Goal: Find specific page/section: Find specific page/section

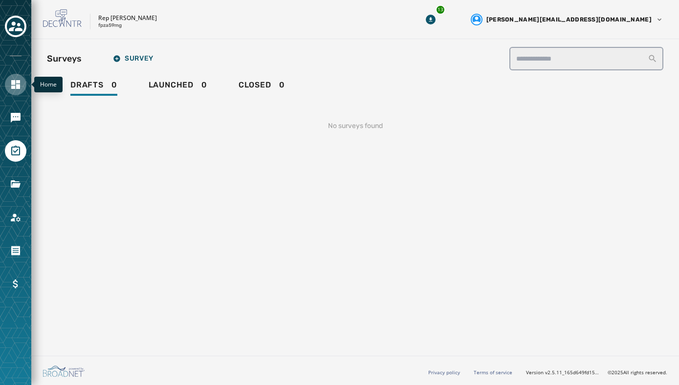
click at [15, 85] on icon "Navigate to Home" at bounding box center [16, 85] width 12 height 12
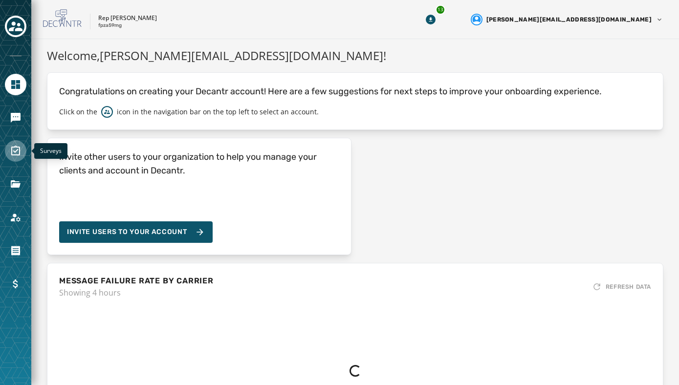
click at [14, 146] on icon "Navigate to Surveys" at bounding box center [15, 151] width 9 height 10
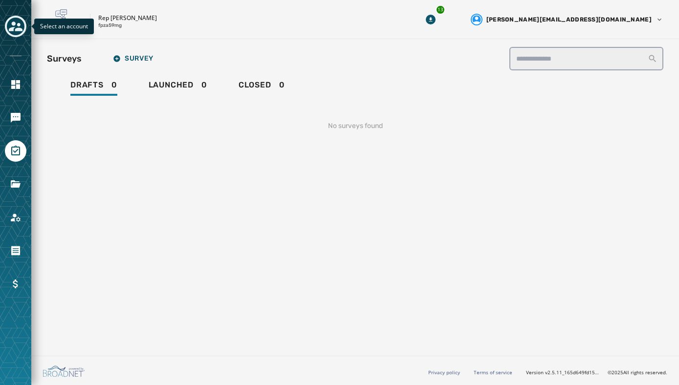
click at [15, 24] on icon "Toggle account select drawer" at bounding box center [16, 27] width 14 height 10
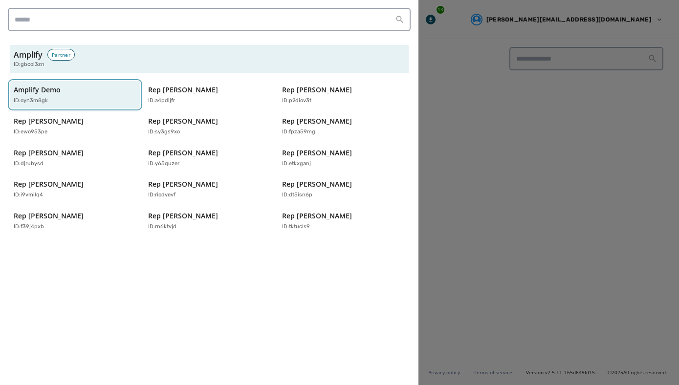
click at [62, 92] on div "Amplify Demo ID: oyn3m8gk" at bounding box center [70, 95] width 113 height 20
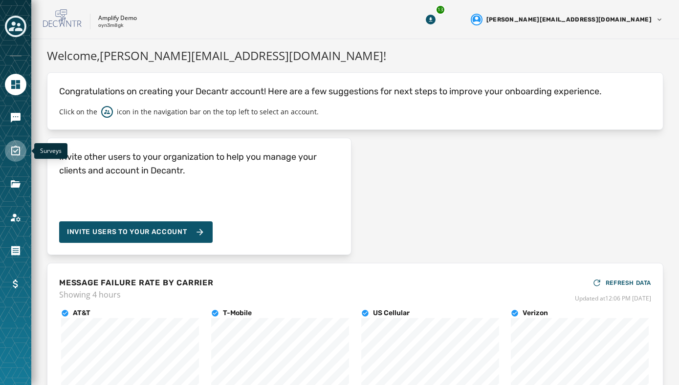
click at [15, 146] on icon "Navigate to Surveys" at bounding box center [15, 151] width 9 height 10
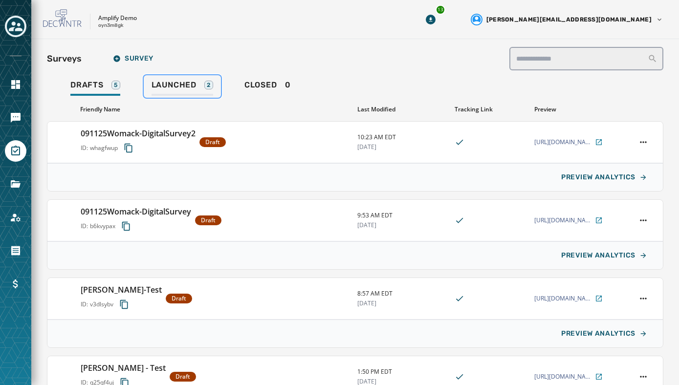
click at [160, 86] on span "Launched" at bounding box center [174, 85] width 45 height 10
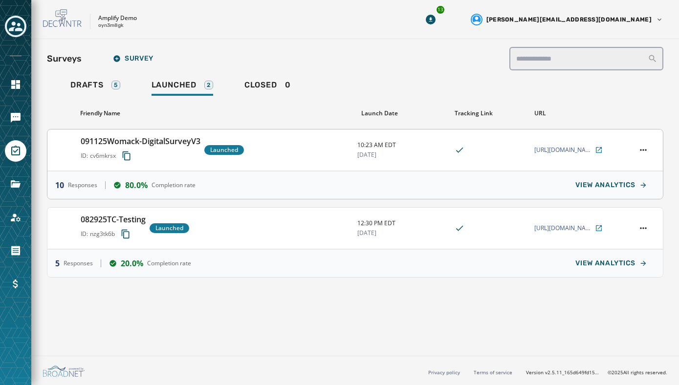
click at [279, 144] on div "091125Womack-DigitalSurveyV3 ID: cv6mkrsx Launched" at bounding box center [215, 150] width 269 height 29
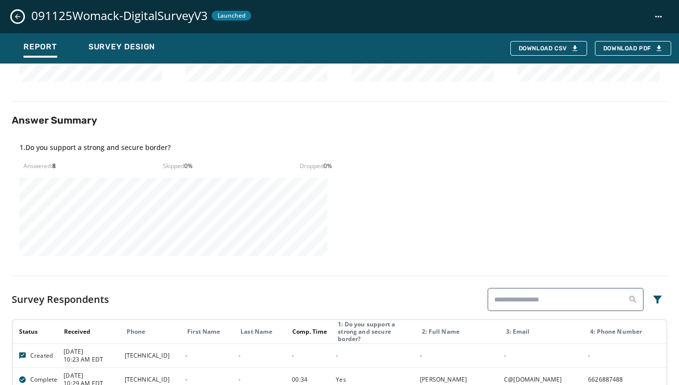
scroll to position [167, 0]
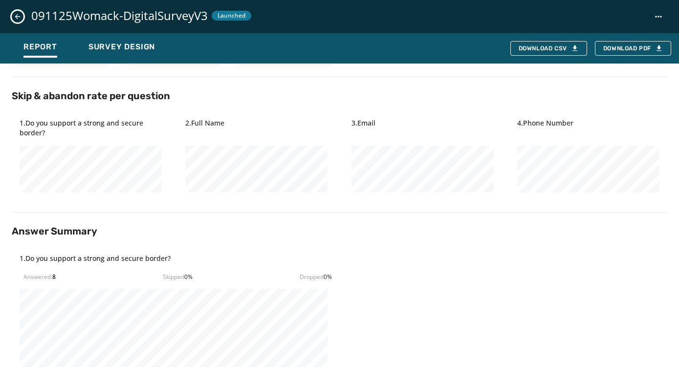
click at [388, 320] on div "1 . Do you support a strong and secure border? Answered: 8 Skipped 0 % Dropped …" at bounding box center [340, 310] width 656 height 129
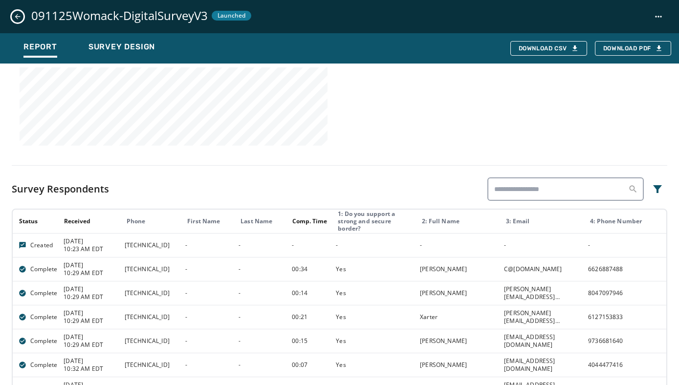
scroll to position [514, 0]
